Goal: Information Seeking & Learning: Learn about a topic

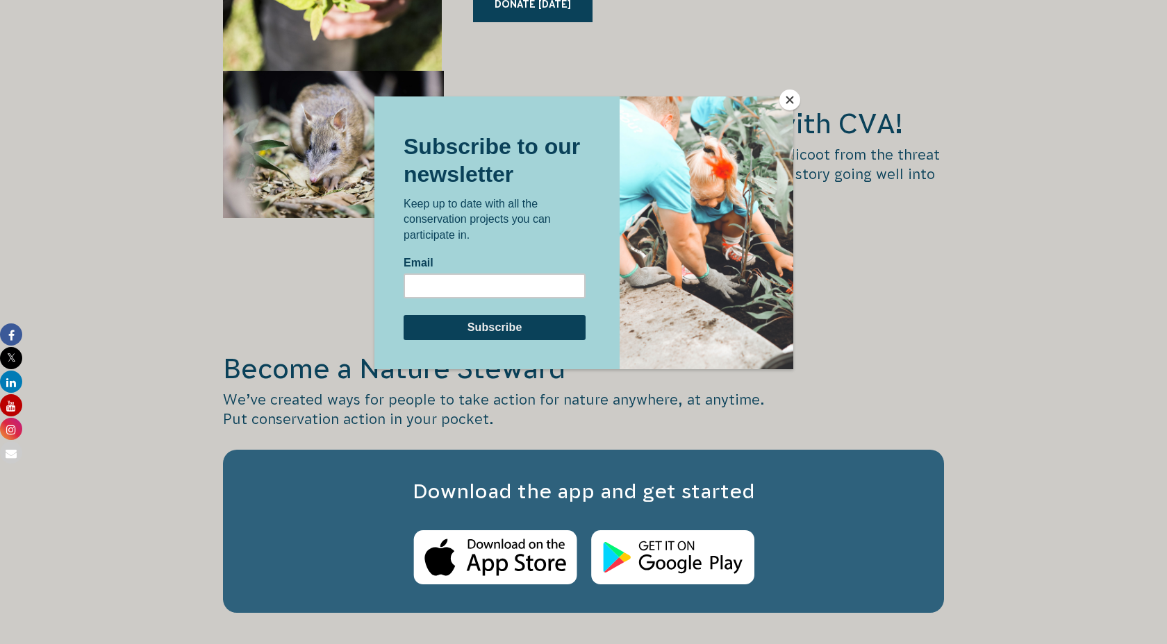
scroll to position [2064, 0]
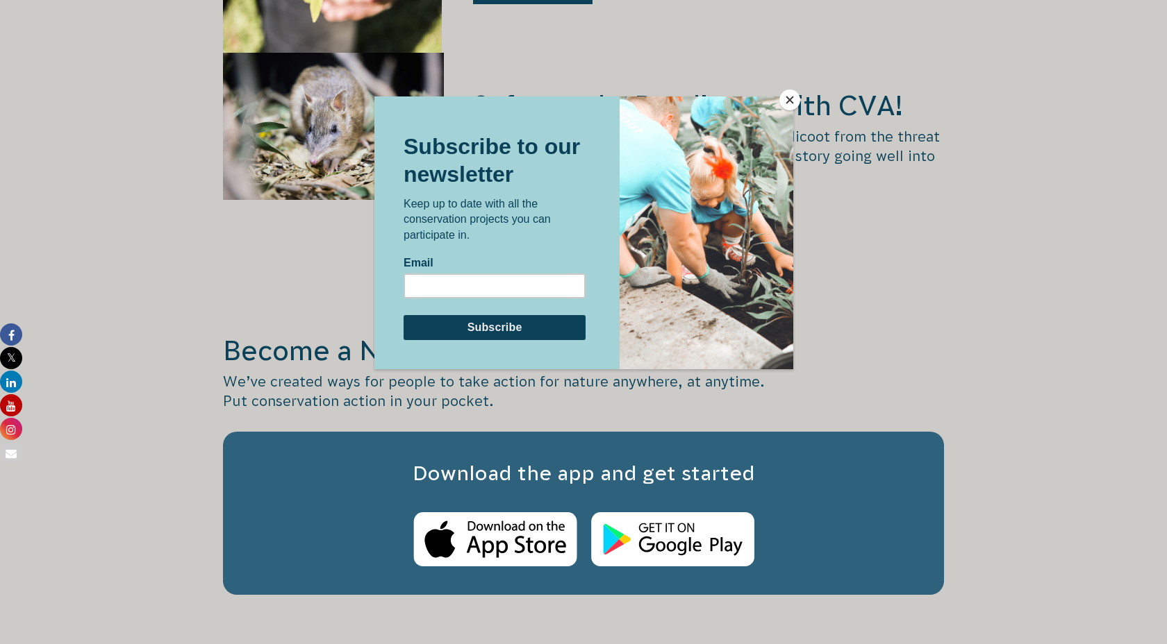
click at [790, 102] on button "Close" at bounding box center [789, 100] width 21 height 21
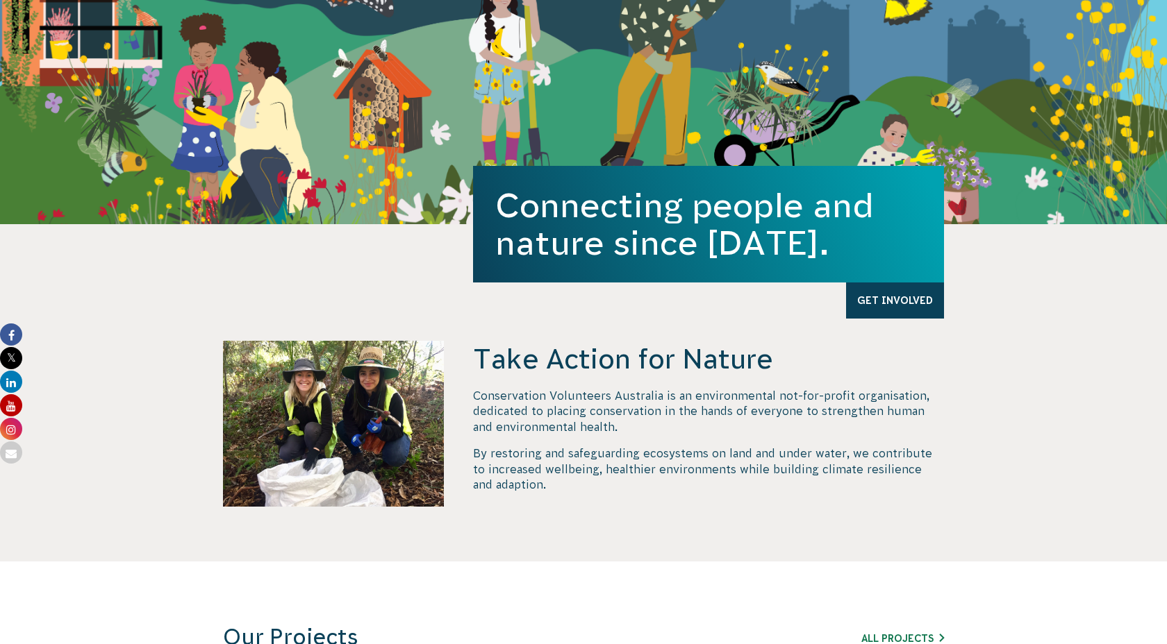
scroll to position [0, 0]
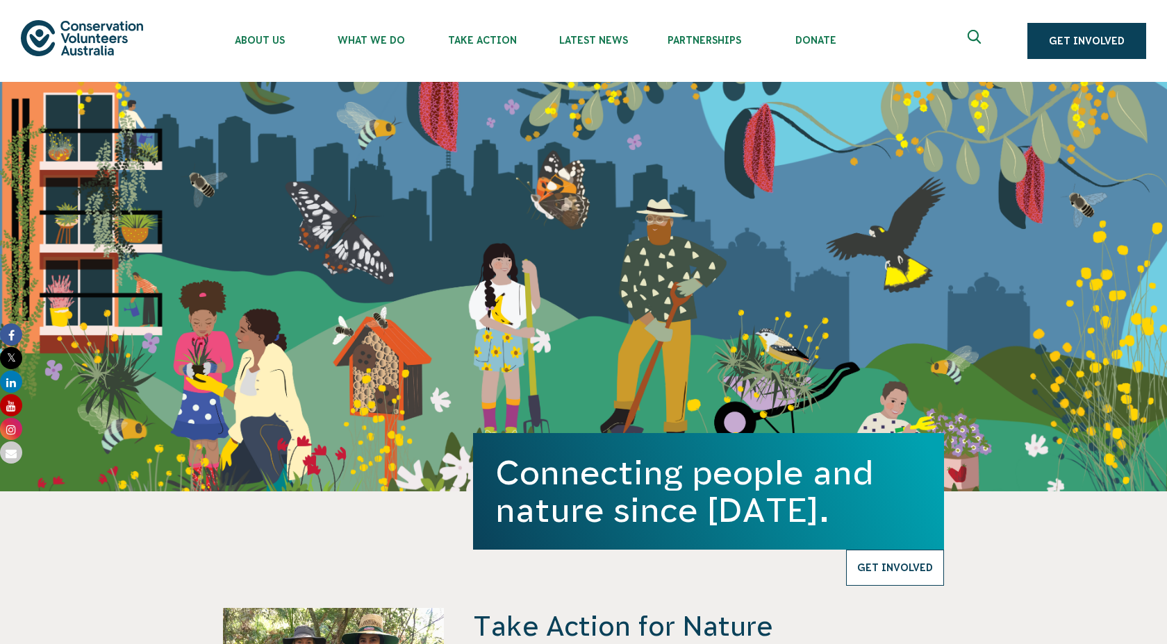
click at [908, 574] on link "Get Involved" at bounding box center [895, 568] width 98 height 36
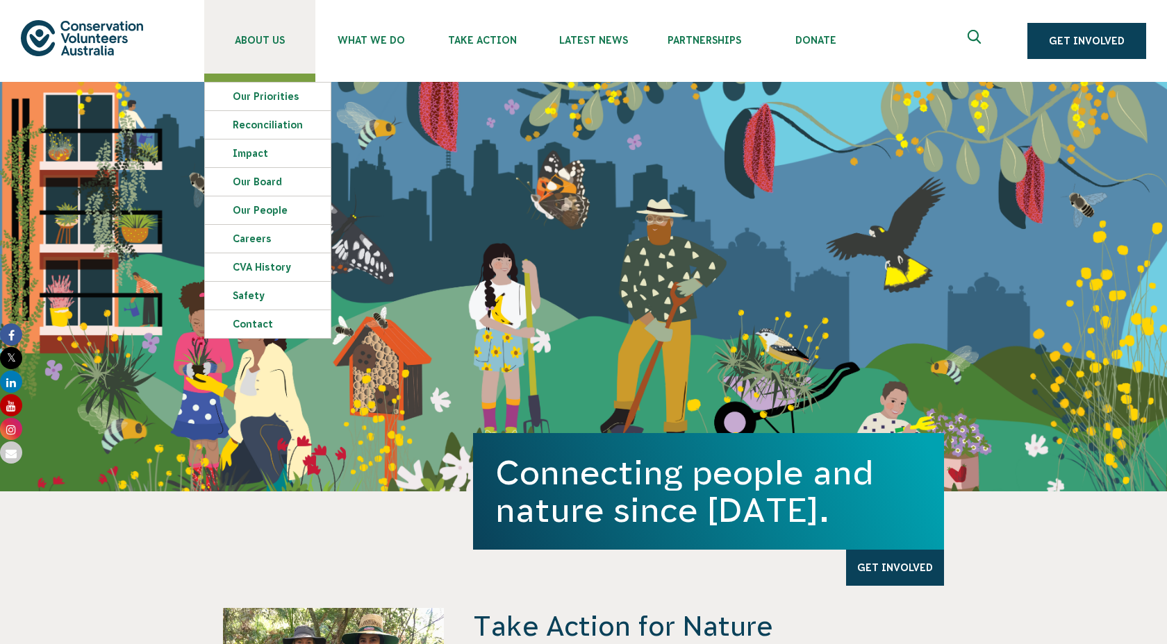
click at [257, 43] on span "About Us" at bounding box center [259, 40] width 111 height 11
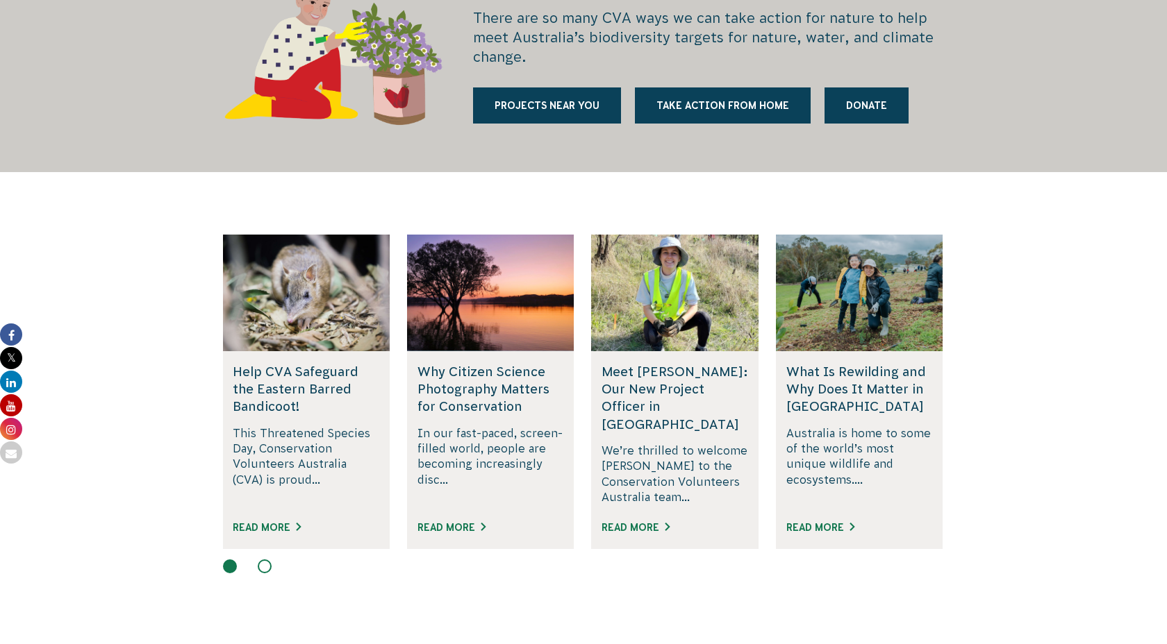
scroll to position [1921, 0]
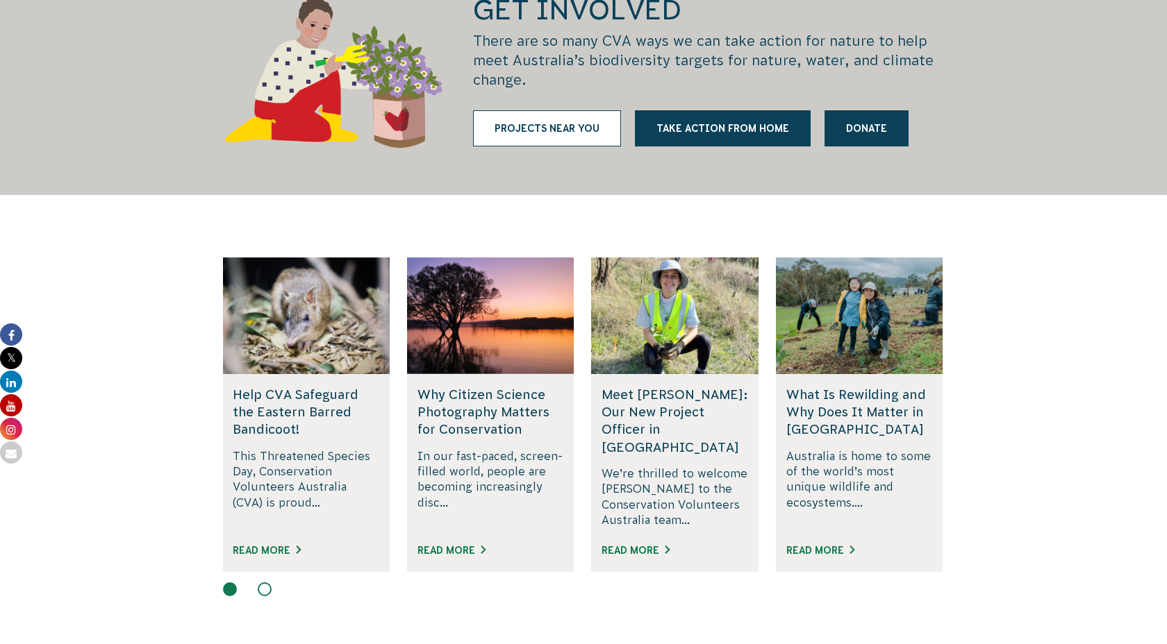
click at [560, 110] on link "Projects near you" at bounding box center [547, 128] width 148 height 36
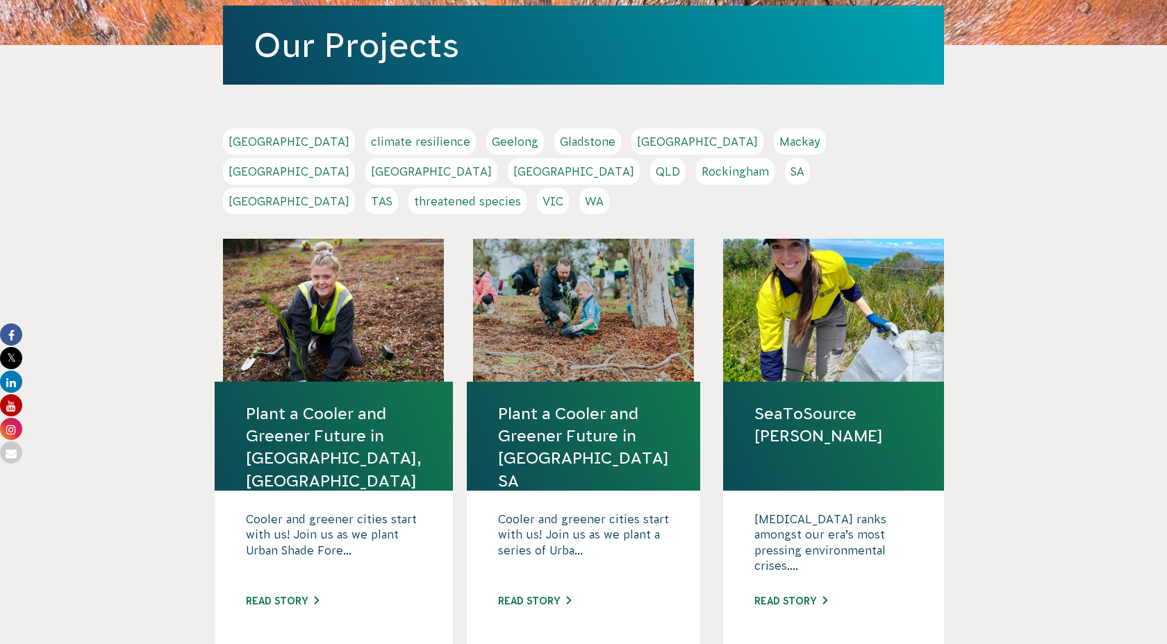
scroll to position [220, 0]
